Goal: Information Seeking & Learning: Learn about a topic

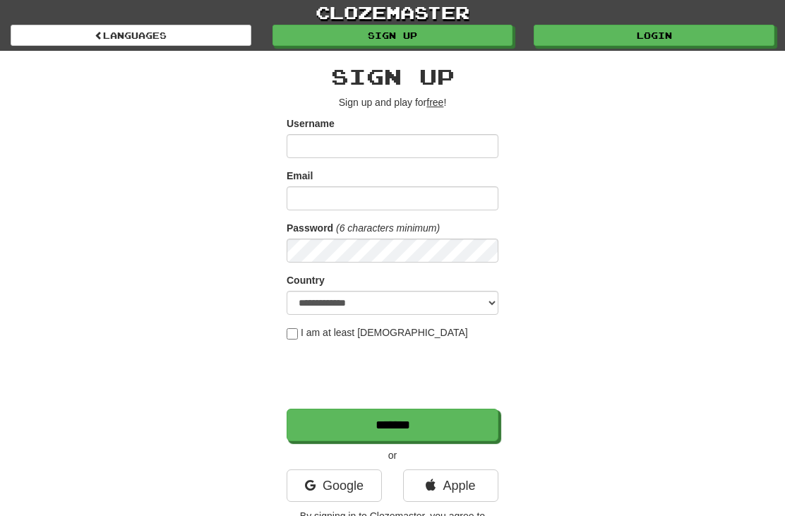
click at [657, 36] on link "Login" at bounding box center [654, 35] width 241 height 21
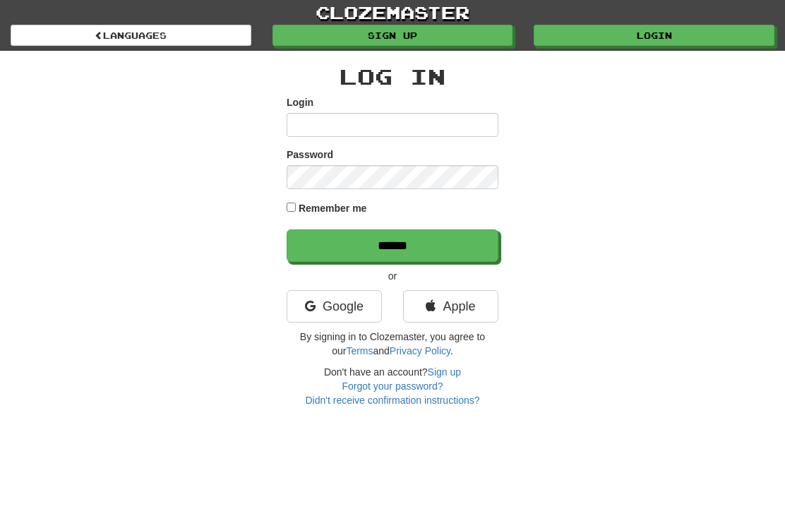
click at [467, 121] on input "Login" at bounding box center [393, 125] width 212 height 24
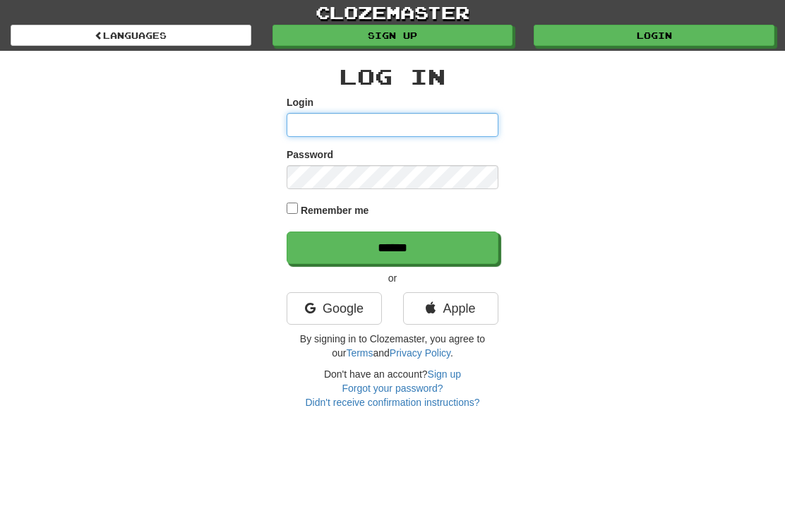
type input "**********"
click at [392, 246] on input "******" at bounding box center [393, 248] width 212 height 32
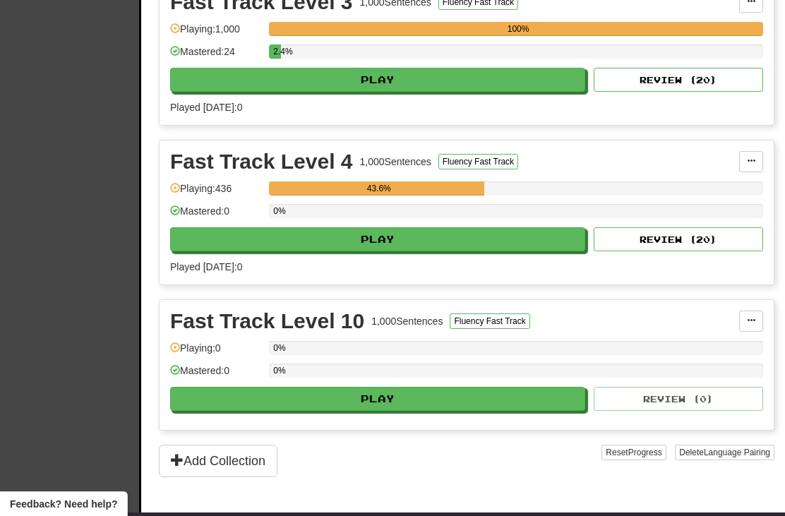
scroll to position [704, 0]
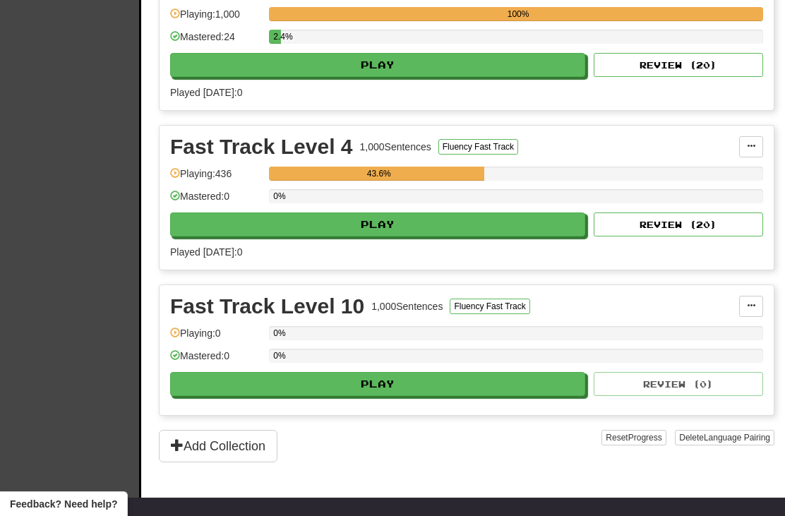
click at [524, 227] on button "Play" at bounding box center [377, 224] width 415 height 24
select select "**"
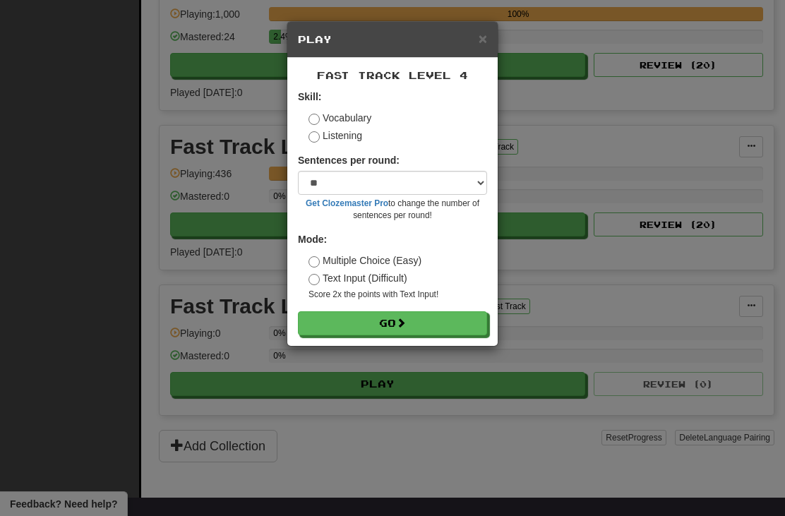
click at [415, 325] on button "Go" at bounding box center [392, 323] width 189 height 24
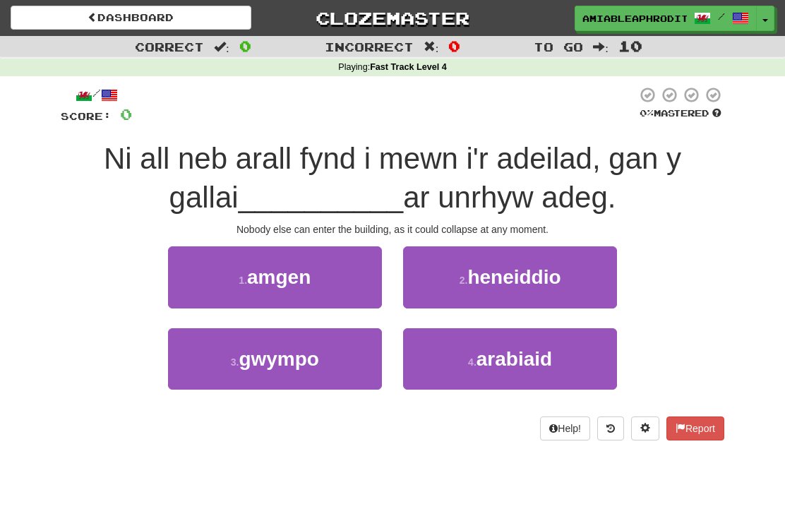
click at [589, 361] on button "4 . arabiaid" at bounding box center [510, 358] width 214 height 61
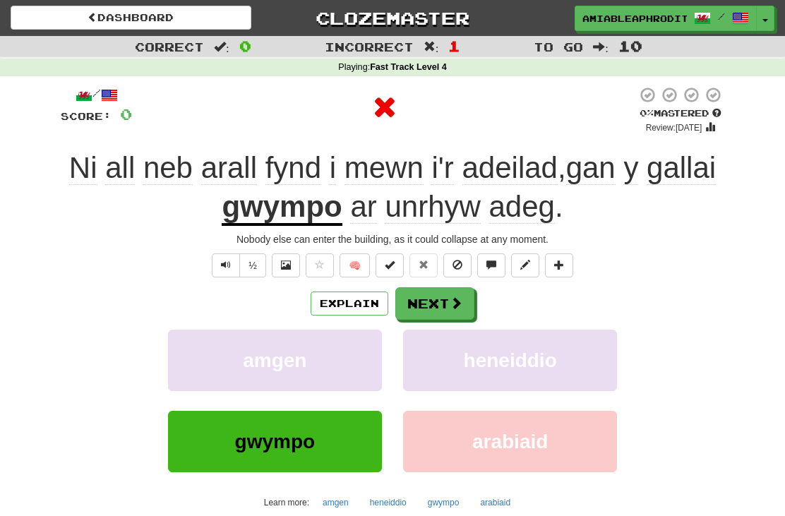
click at [450, 292] on button "Next" at bounding box center [434, 303] width 79 height 32
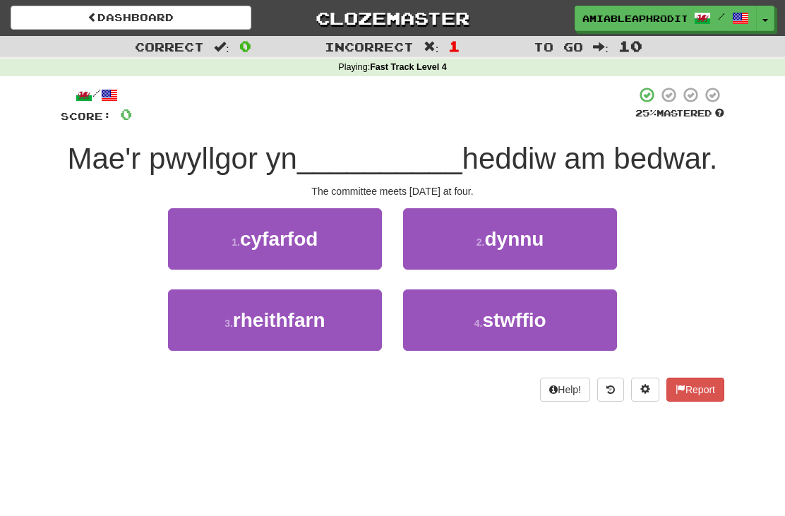
click at [340, 239] on button "1 . cyfarfod" at bounding box center [275, 238] width 214 height 61
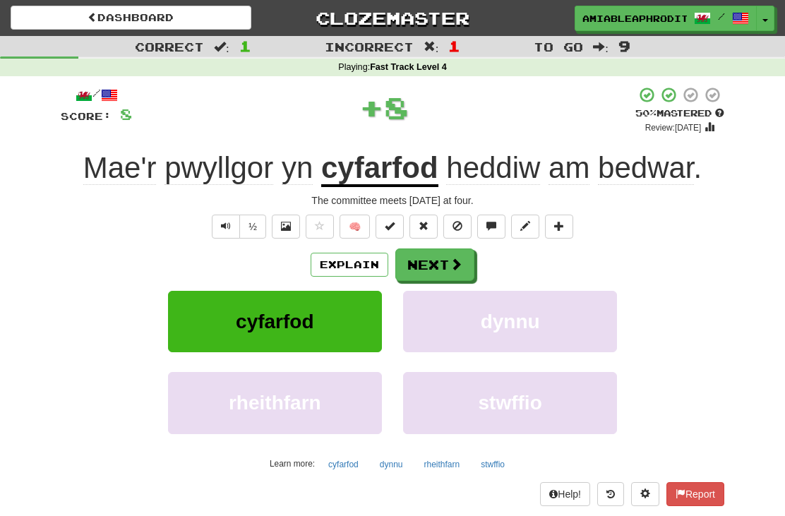
click at [450, 261] on span at bounding box center [456, 264] width 13 height 13
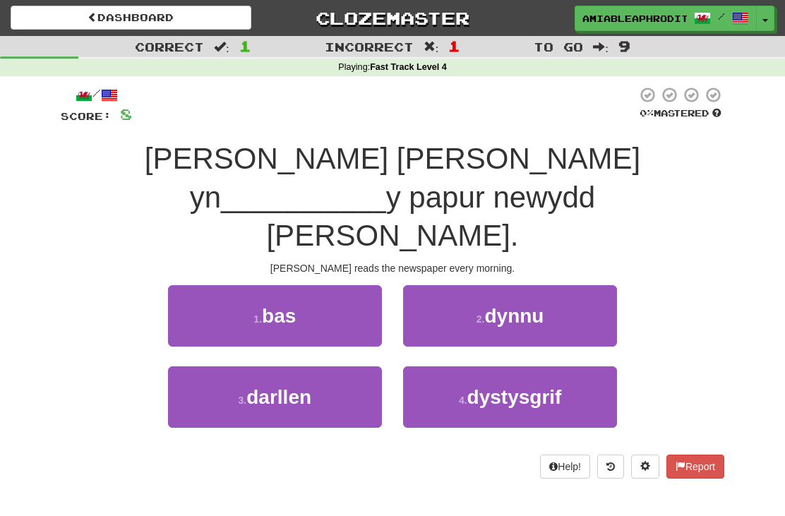
click at [311, 386] on span "darllen" at bounding box center [278, 397] width 65 height 22
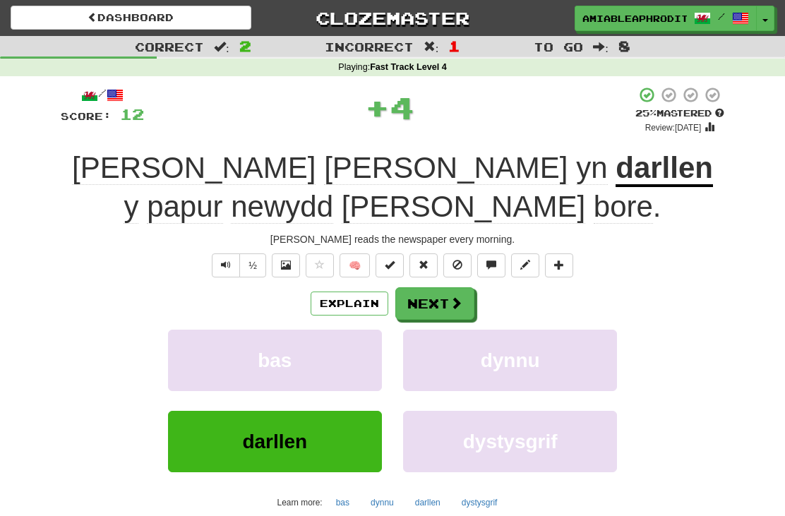
click at [455, 287] on button "Next" at bounding box center [434, 303] width 79 height 32
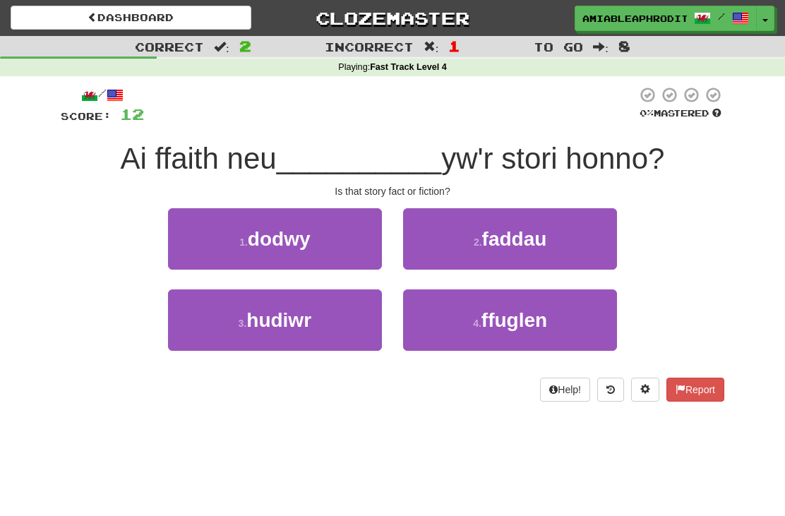
click at [575, 246] on button "2 . faddau" at bounding box center [510, 238] width 214 height 61
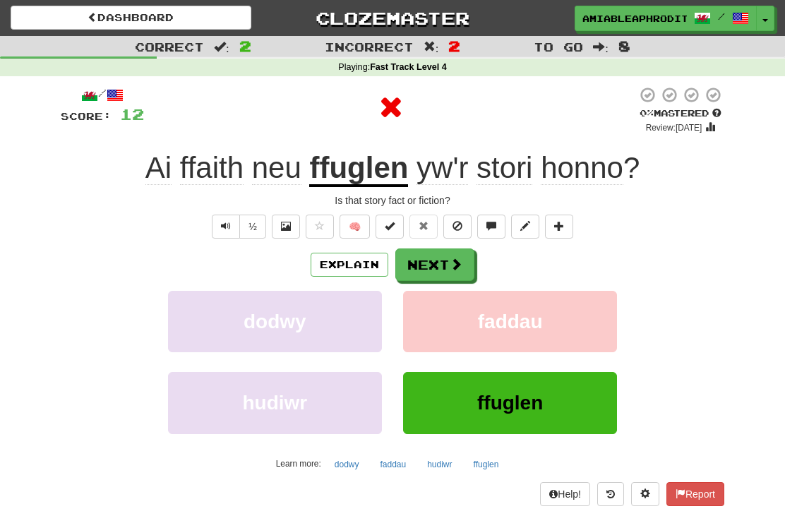
click at [437, 269] on button "Next" at bounding box center [434, 264] width 79 height 32
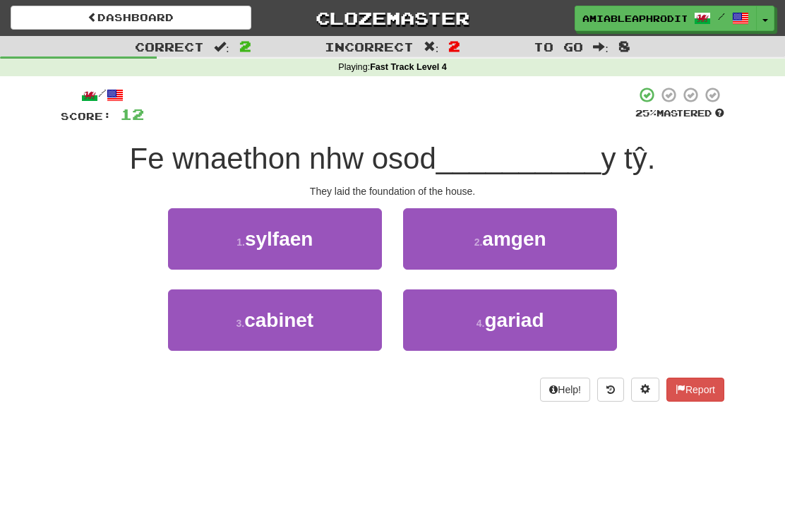
click at [224, 342] on button "3 . cabinet" at bounding box center [275, 319] width 214 height 61
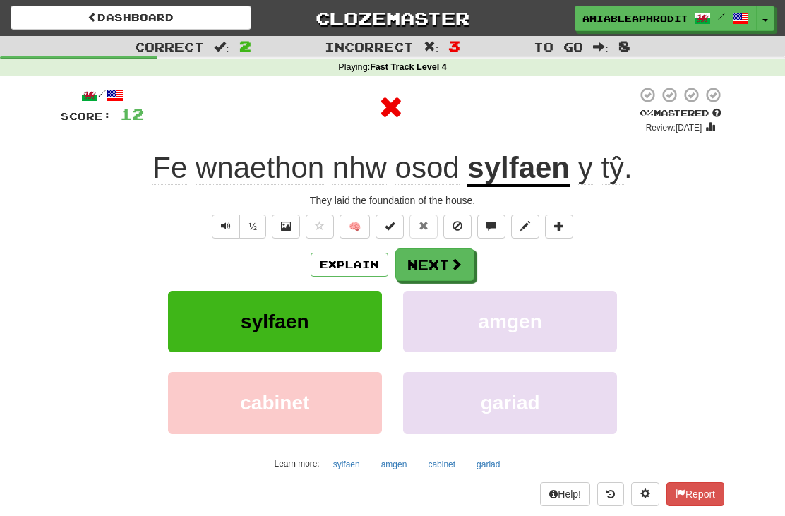
click at [443, 266] on button "Next" at bounding box center [434, 264] width 79 height 32
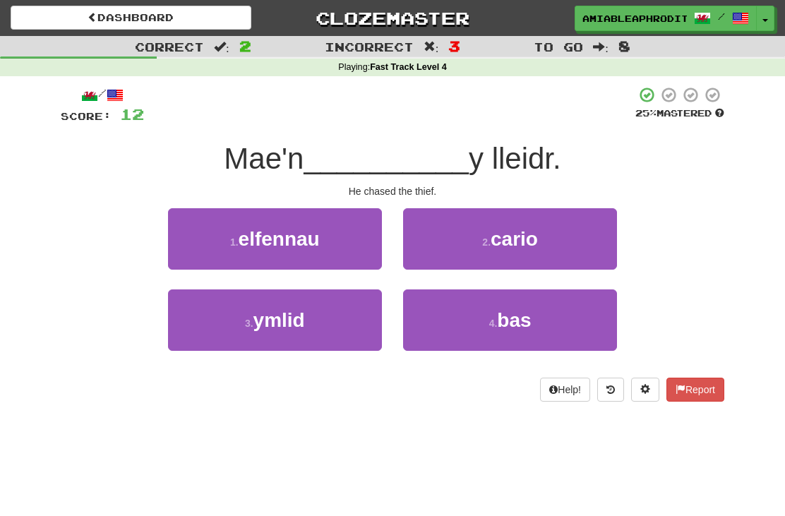
click at [193, 239] on button "1 . elfennau" at bounding box center [275, 238] width 214 height 61
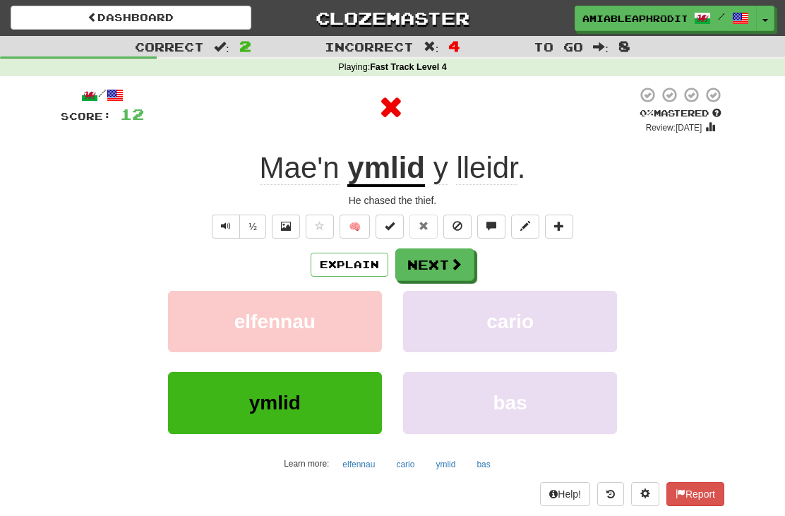
click at [463, 256] on button "Next" at bounding box center [434, 264] width 79 height 32
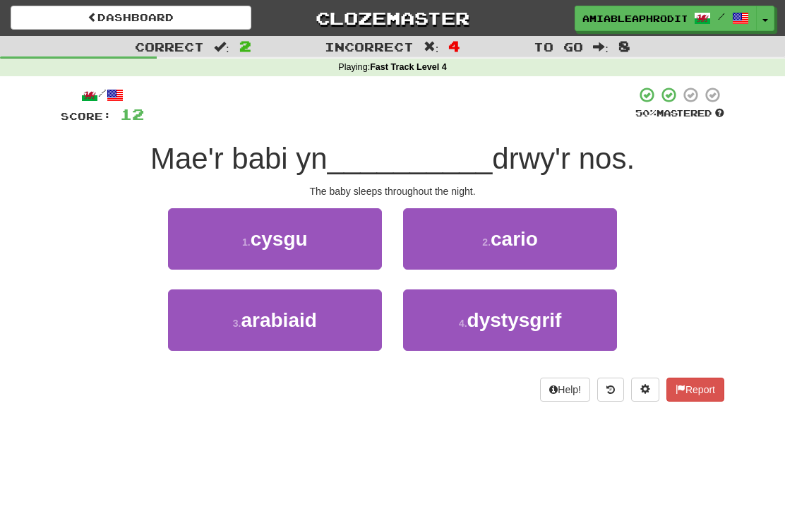
click at [214, 259] on button "1 . cysgu" at bounding box center [275, 238] width 214 height 61
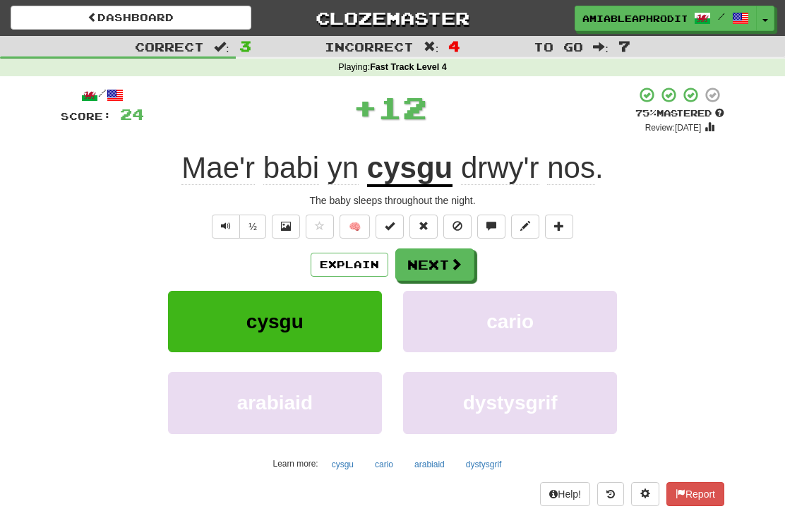
click at [455, 265] on span at bounding box center [456, 264] width 13 height 13
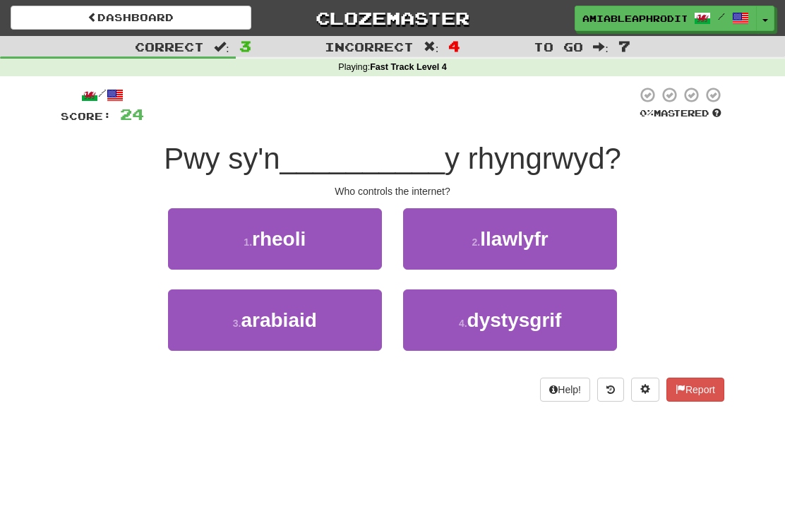
click at [200, 243] on button "1 . rheoli" at bounding box center [275, 238] width 214 height 61
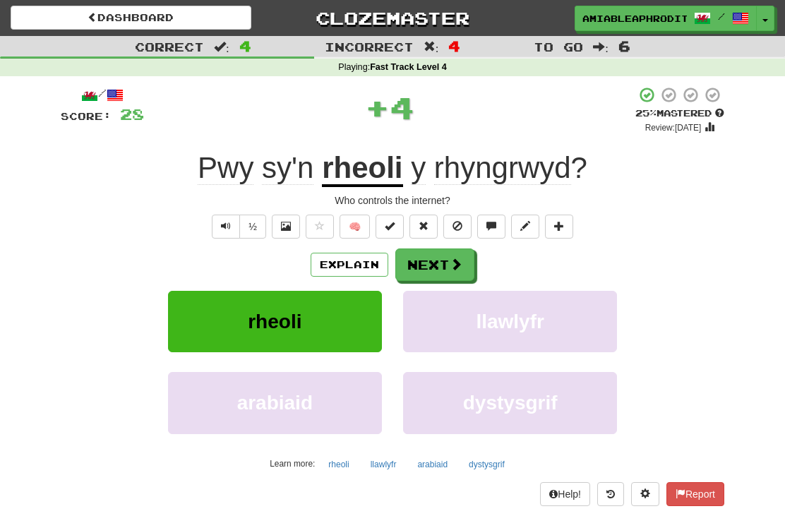
click at [431, 257] on button "Next" at bounding box center [434, 264] width 79 height 32
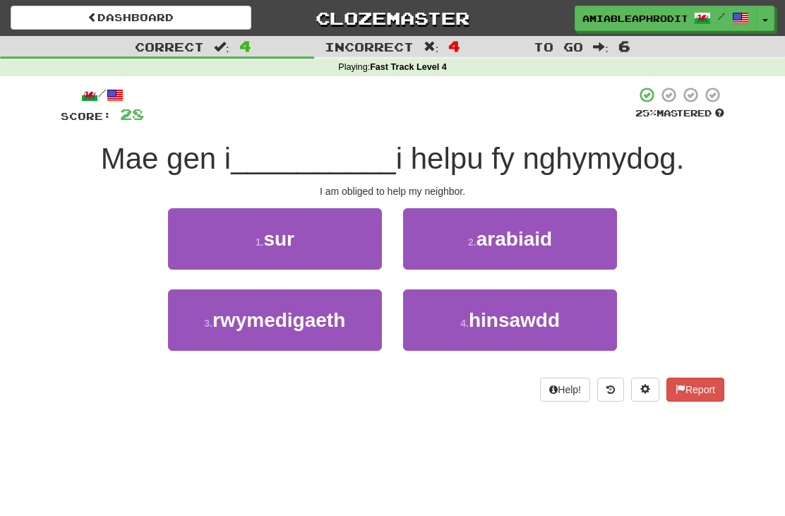
click at [203, 335] on button "3 . rwymedigaeth" at bounding box center [275, 319] width 214 height 61
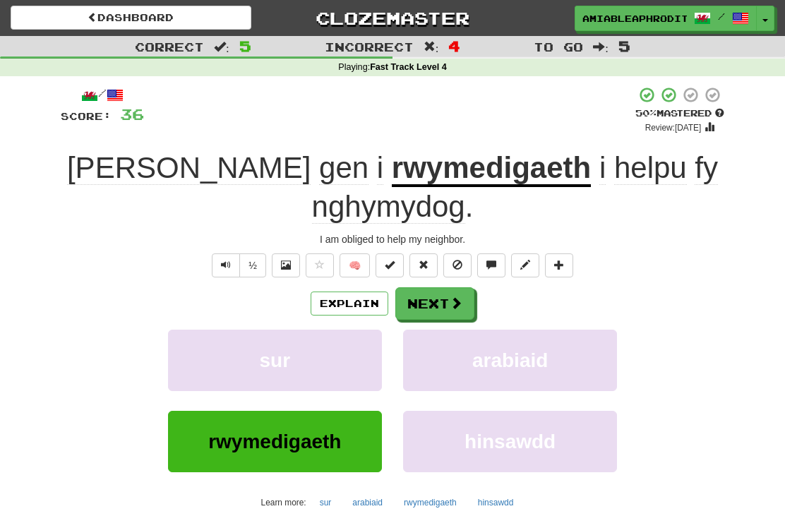
click at [456, 296] on span at bounding box center [456, 302] width 13 height 13
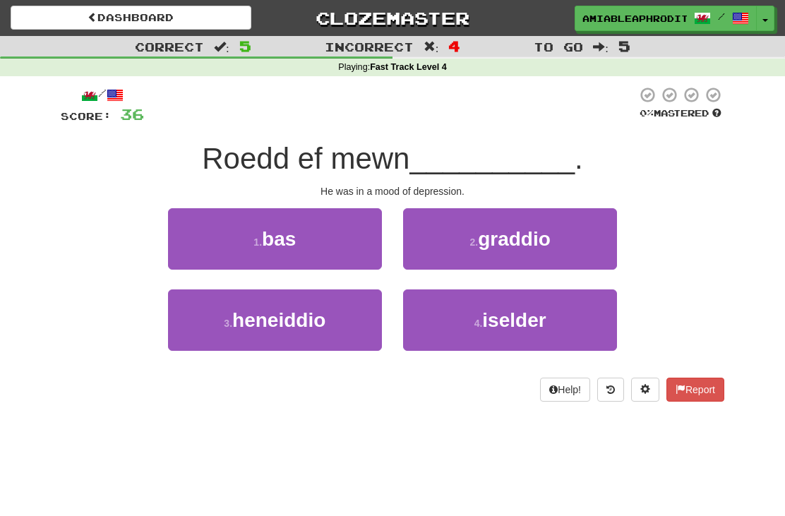
click at [205, 342] on button "3 . heneiddio" at bounding box center [275, 319] width 214 height 61
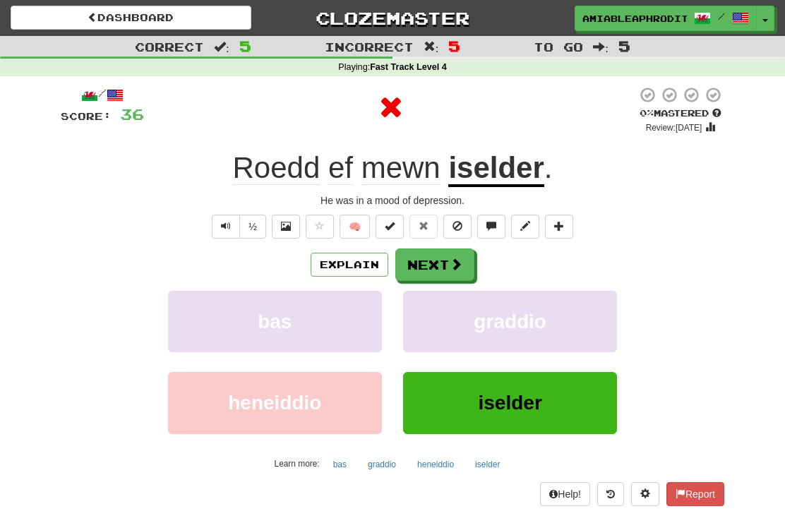
click at [467, 256] on button "Next" at bounding box center [434, 264] width 79 height 32
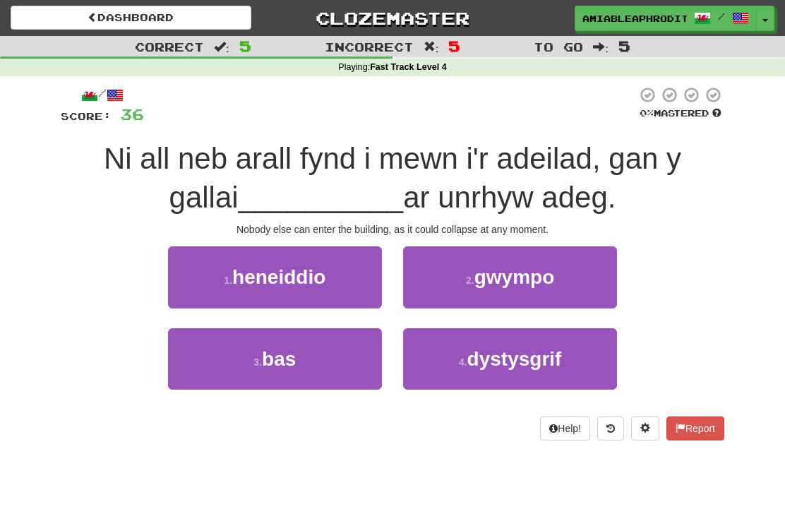
click at [577, 265] on button "2 . gwympo" at bounding box center [510, 276] width 214 height 61
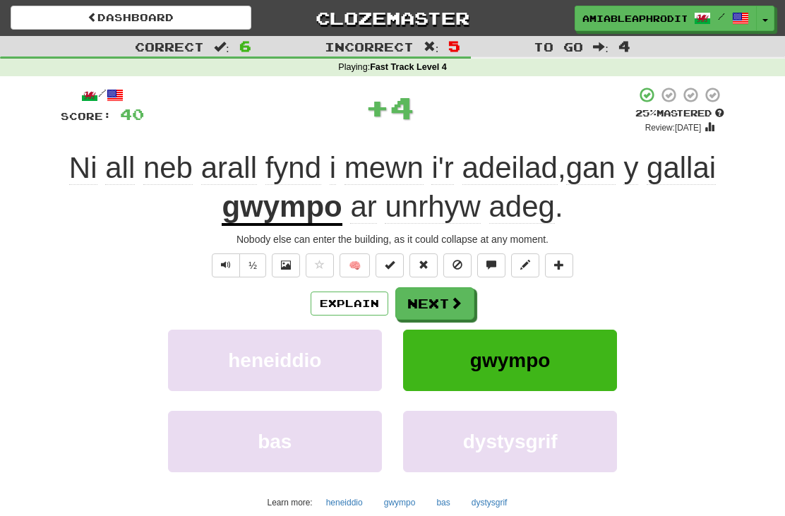
click at [447, 300] on button "Next" at bounding box center [434, 303] width 79 height 32
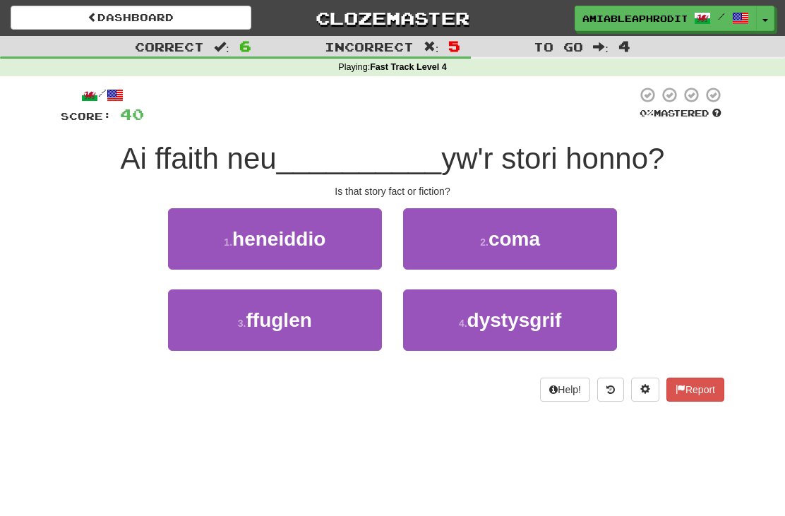
click at [189, 330] on button "3 . ffuglen" at bounding box center [275, 319] width 214 height 61
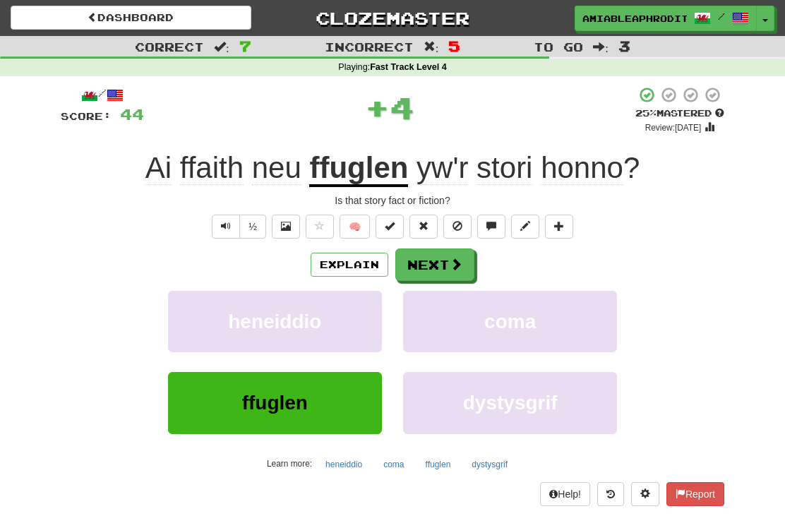
click at [446, 272] on button "Next" at bounding box center [434, 264] width 79 height 32
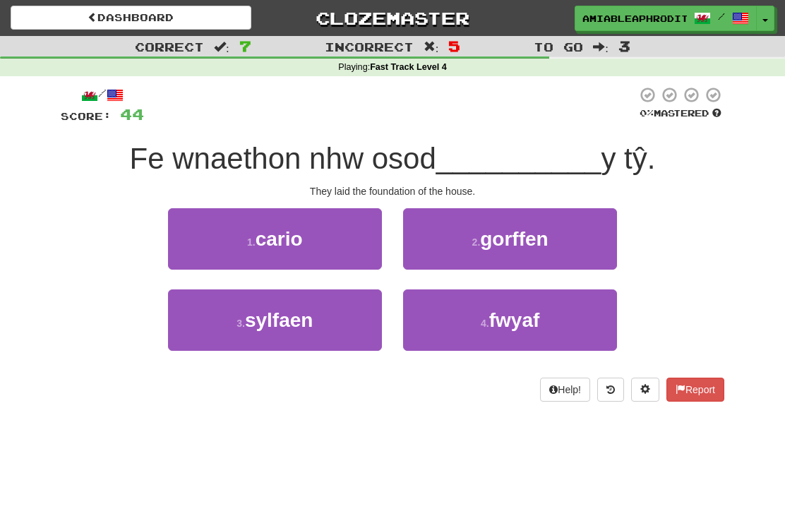
click at [335, 311] on button "3 . sylfaen" at bounding box center [275, 319] width 214 height 61
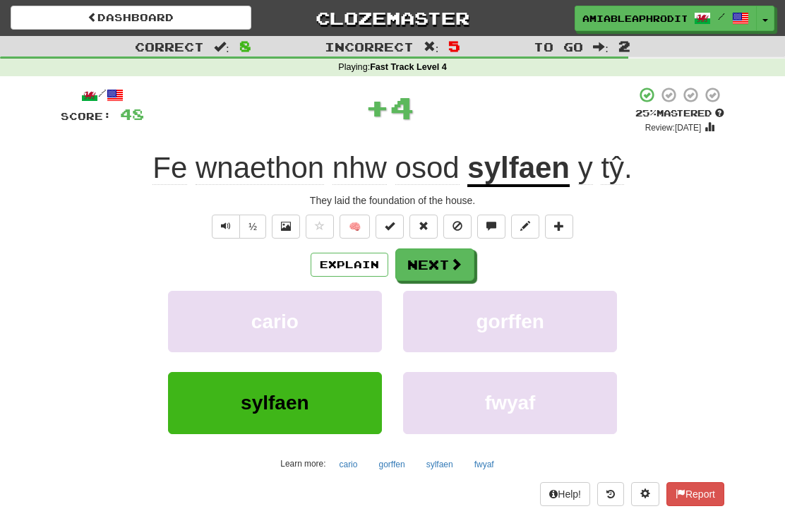
click at [450, 261] on span at bounding box center [456, 264] width 13 height 13
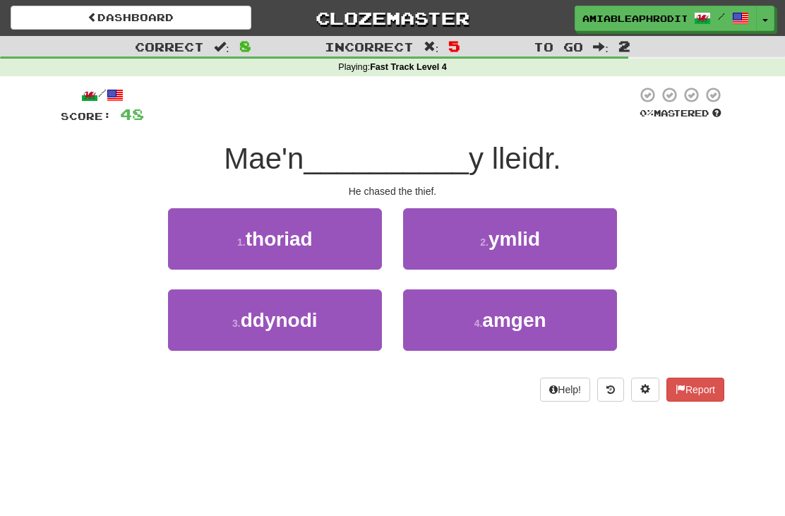
click at [203, 328] on button "3 . ddynodi" at bounding box center [275, 319] width 214 height 61
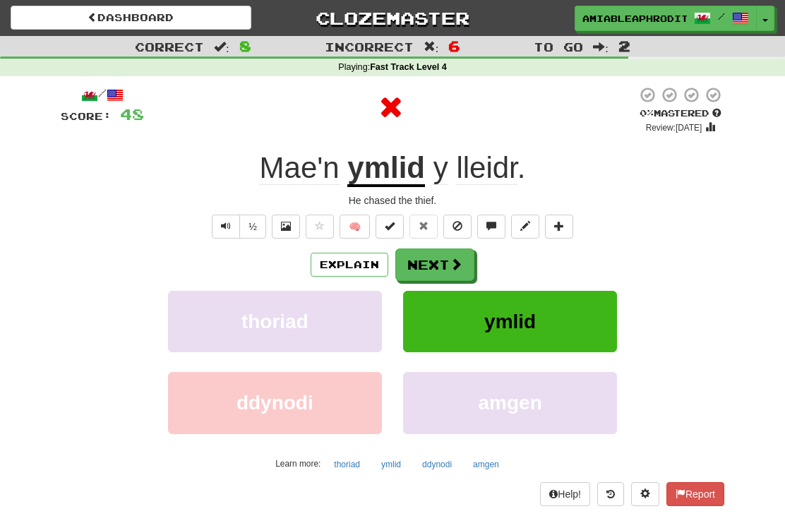
click at [445, 258] on button "Next" at bounding box center [434, 264] width 79 height 32
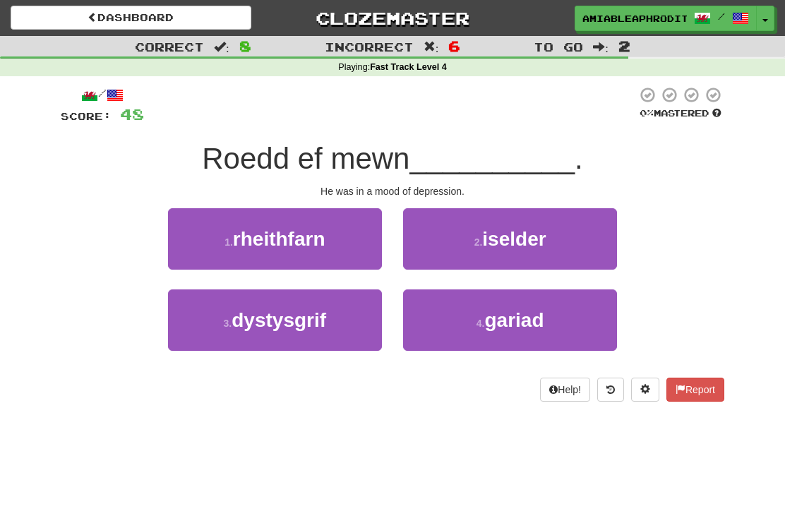
click at [592, 249] on button "2 . iselder" at bounding box center [510, 238] width 214 height 61
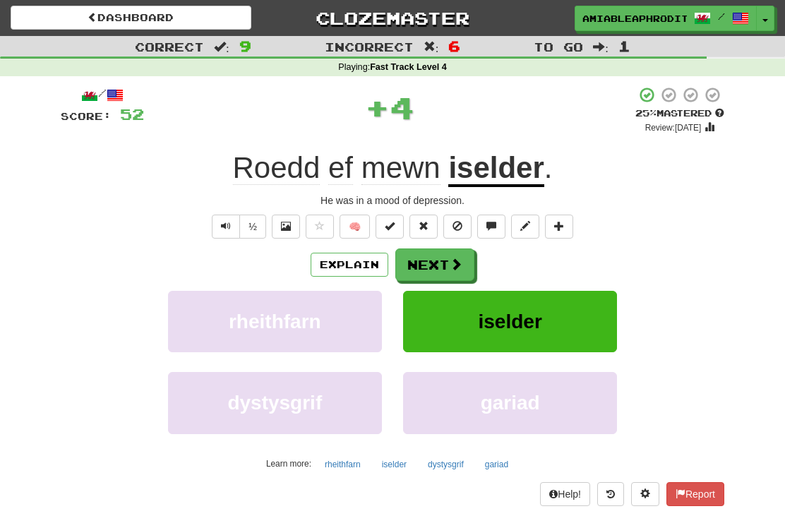
click at [453, 262] on span at bounding box center [456, 264] width 13 height 13
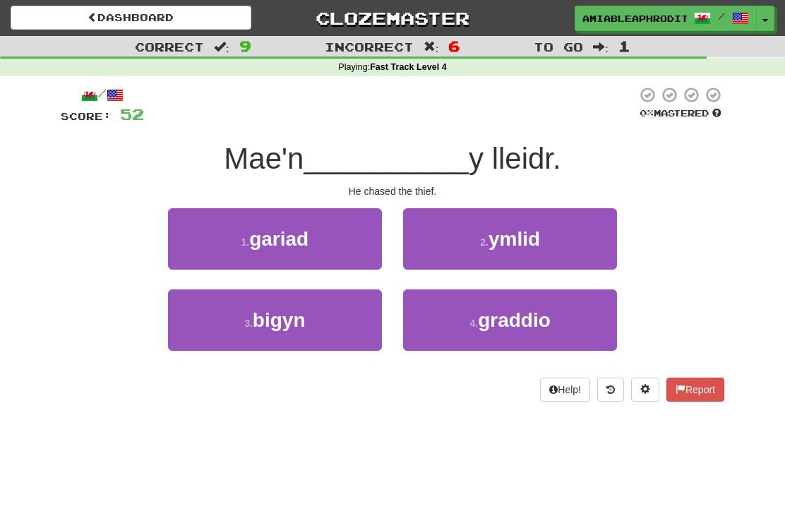
click at [582, 234] on button "2 . ymlid" at bounding box center [510, 238] width 214 height 61
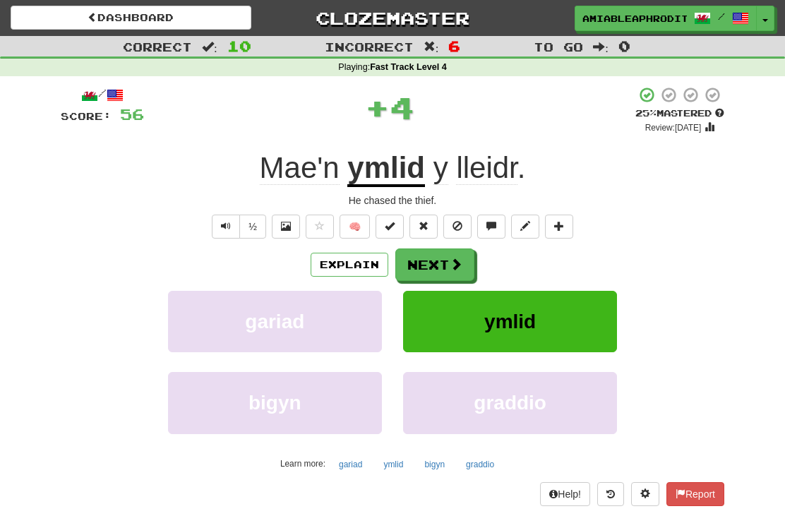
click at [444, 275] on button "Next" at bounding box center [434, 264] width 79 height 32
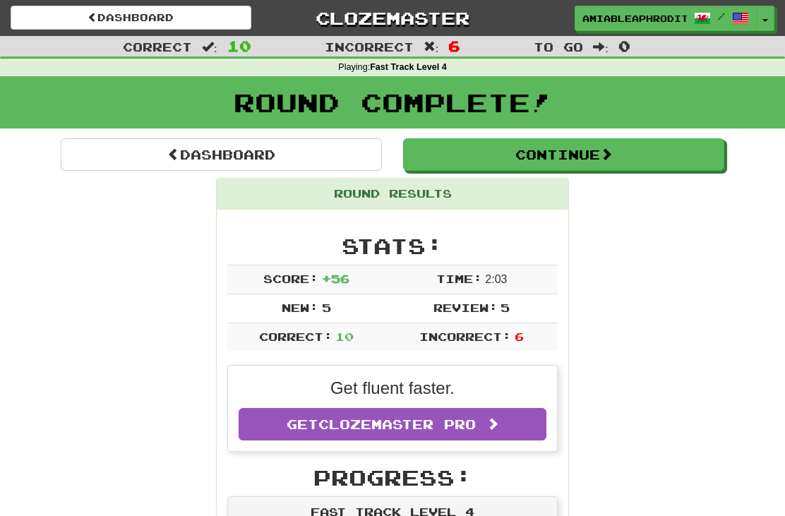
click at [157, 148] on link "Dashboard" at bounding box center [221, 154] width 321 height 32
